Goal: Navigation & Orientation: Find specific page/section

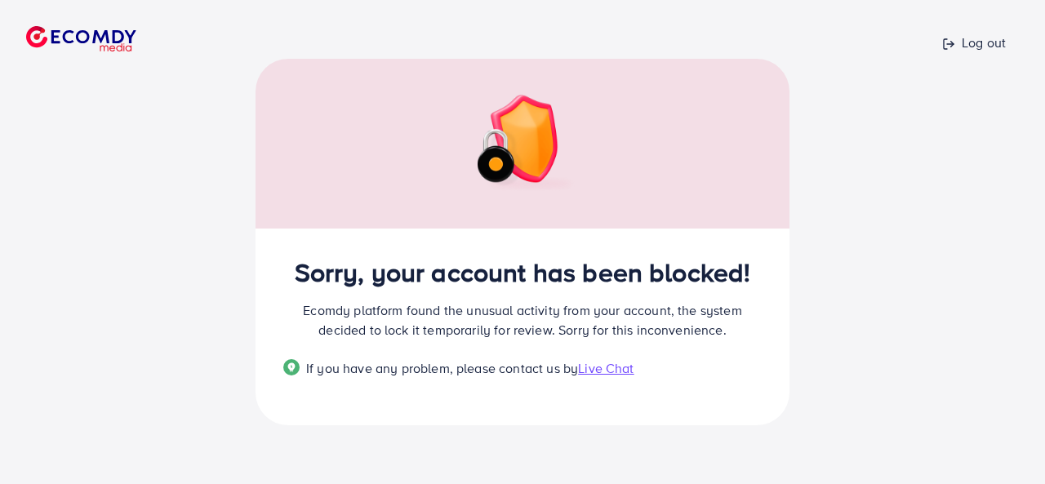
click at [477, 152] on img at bounding box center [522, 144] width 116 height 98
click at [644, 184] on div at bounding box center [522, 144] width 534 height 170
click at [487, 17] on div at bounding box center [582, 39] width 699 height 78
click at [544, 78] on div at bounding box center [582, 39] width 699 height 78
